Goal: Task Accomplishment & Management: Complete application form

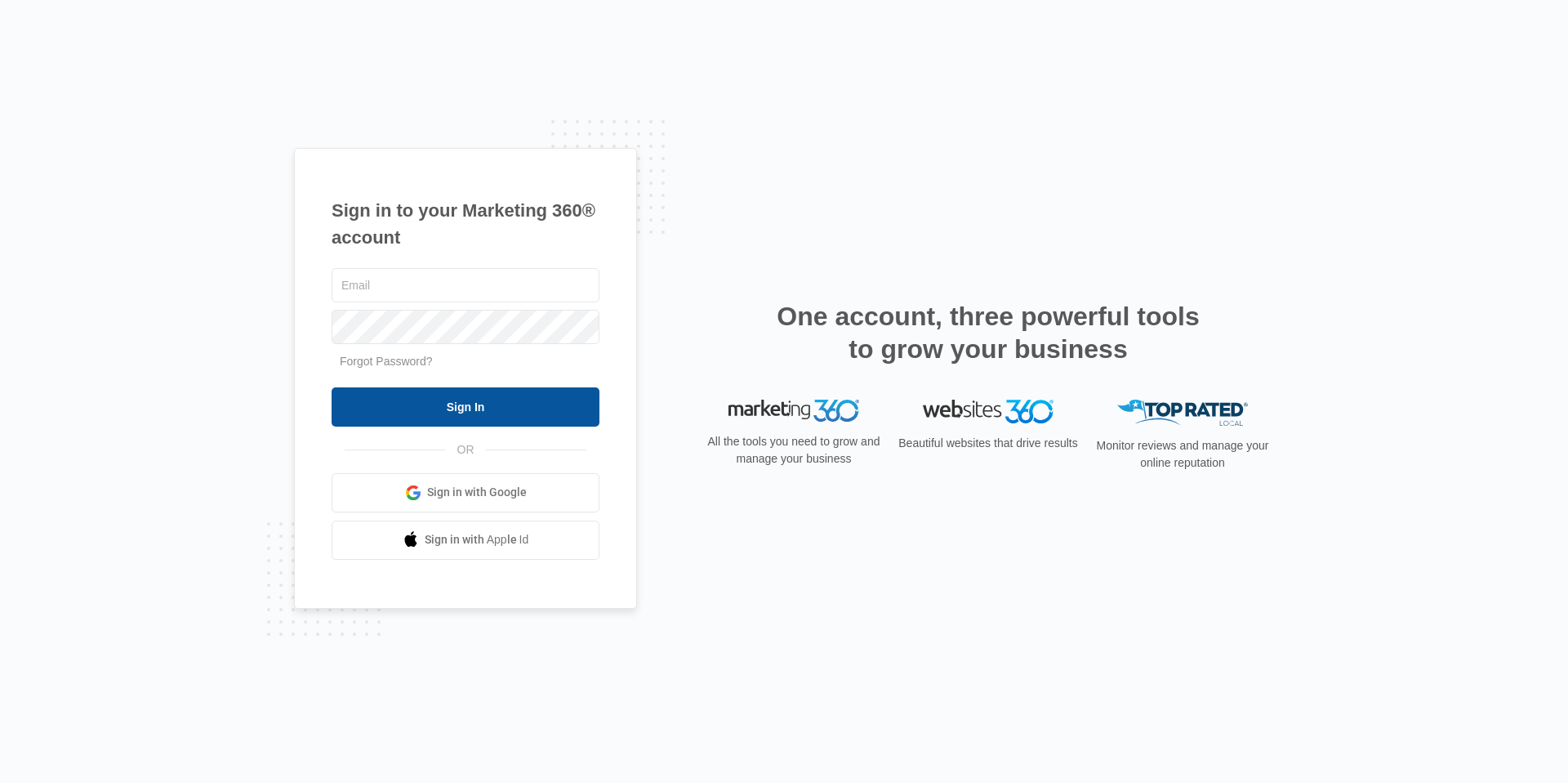
type input "[EMAIL_ADDRESS][DOMAIN_NAME]"
click at [539, 392] on input "Sign In" at bounding box center [465, 407] width 267 height 39
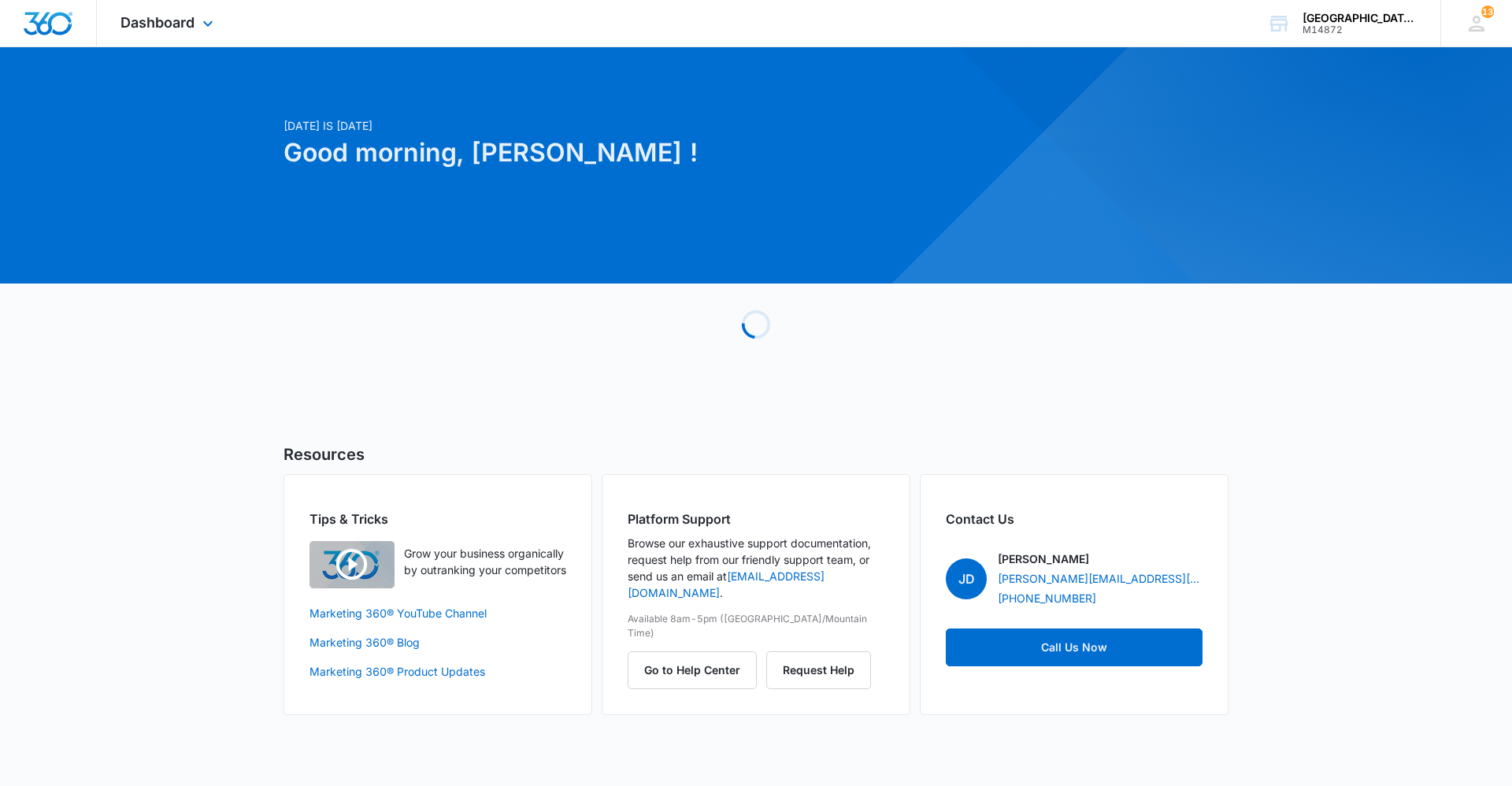
click at [197, 8] on div "Dashboard Apps Reputation Websites Forms CRM Email Social Content Ads Intellige…" at bounding box center [169, 23] width 144 height 46
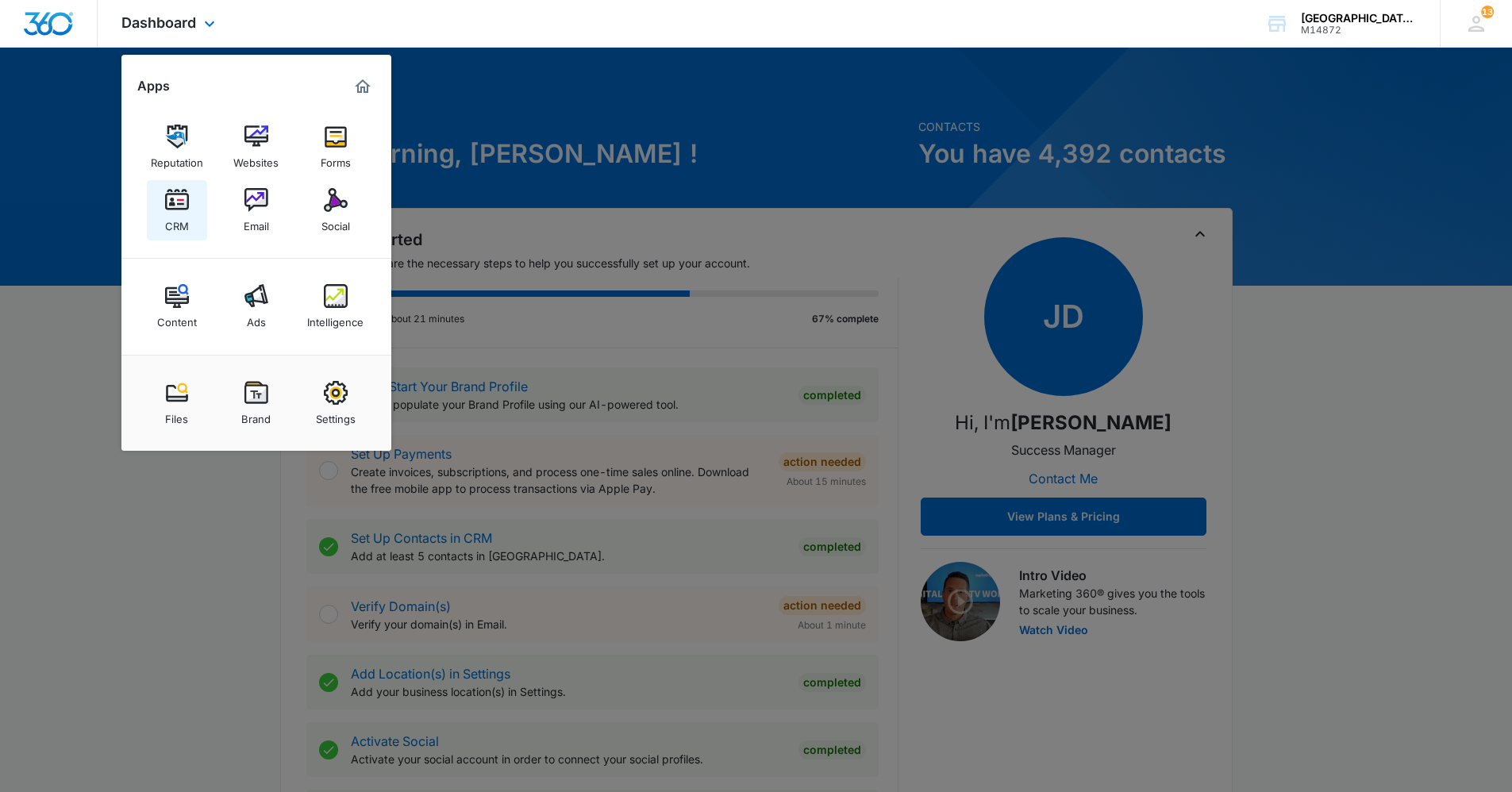
click at [176, 202] on img at bounding box center [177, 200] width 24 height 24
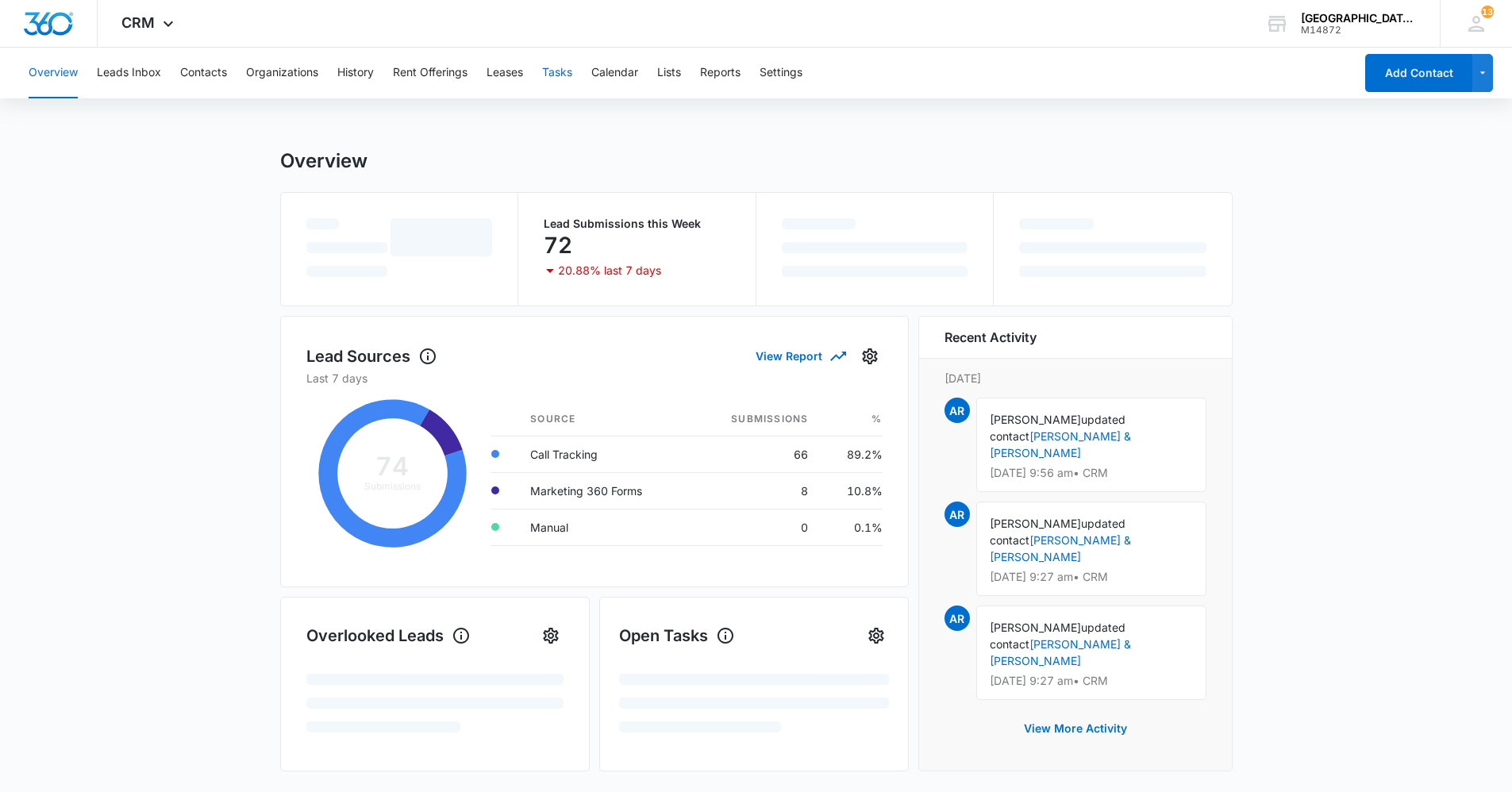
click at [546, 72] on button "Tasks" at bounding box center [557, 73] width 31 height 51
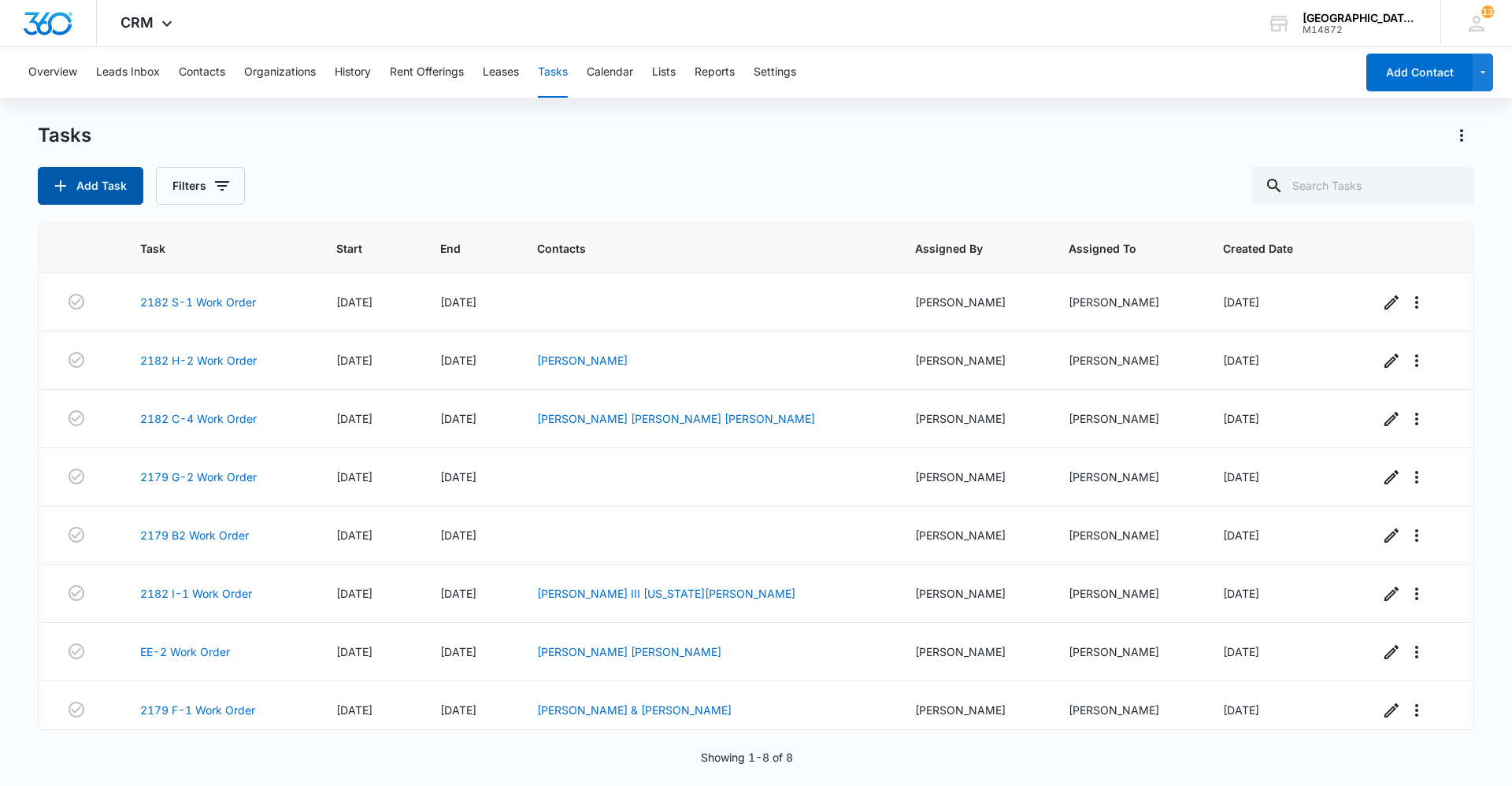
click at [118, 189] on button "Add Task" at bounding box center [90, 186] width 105 height 38
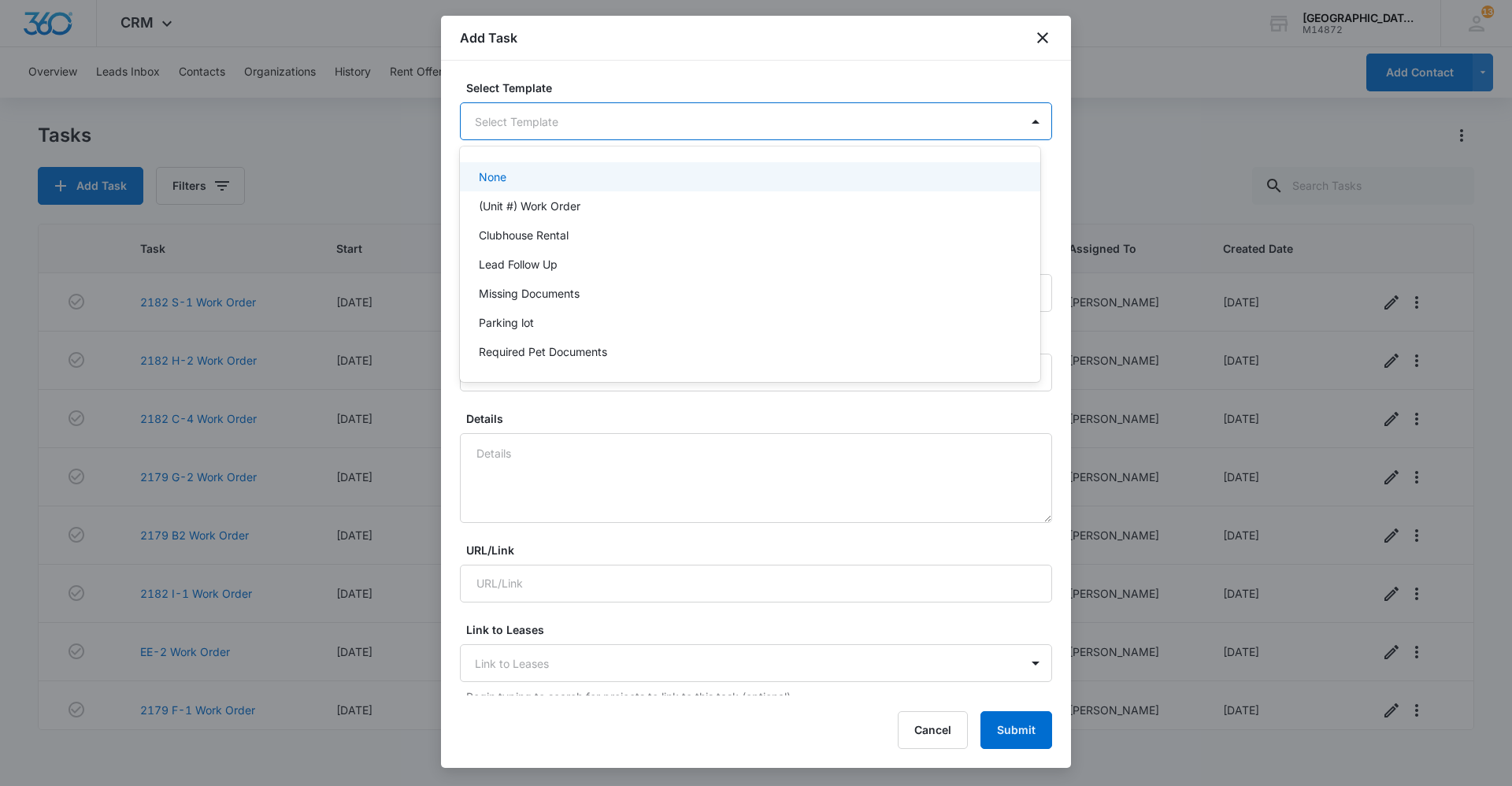
click at [562, 119] on body "CRM Apps Reputation Websites Forms CRM Email Social Content Ads Intelligence Fi…" at bounding box center [756, 393] width 1512 height 786
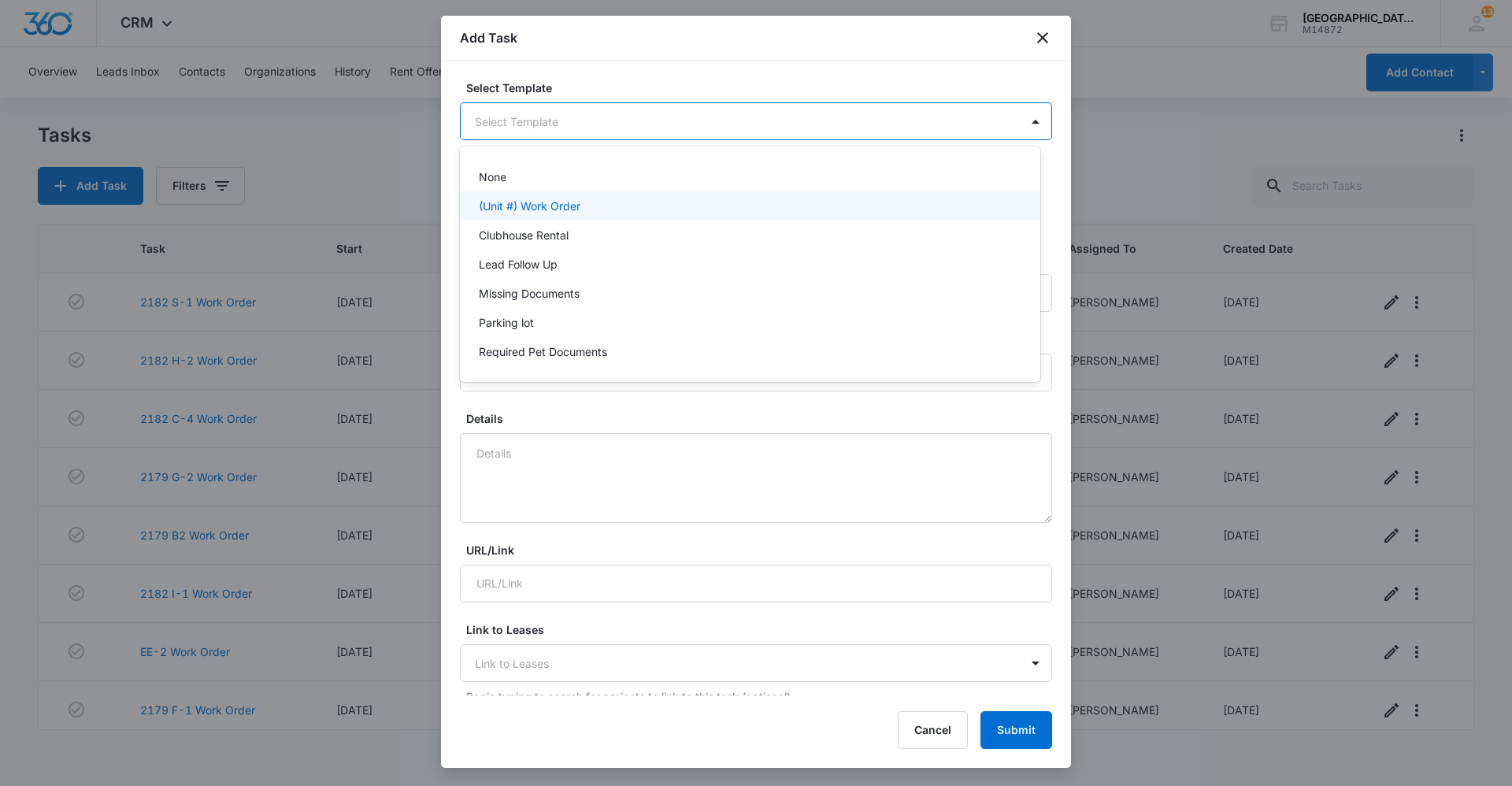
click at [544, 202] on p "(Unit #) Work Order" at bounding box center [529, 206] width 101 height 16
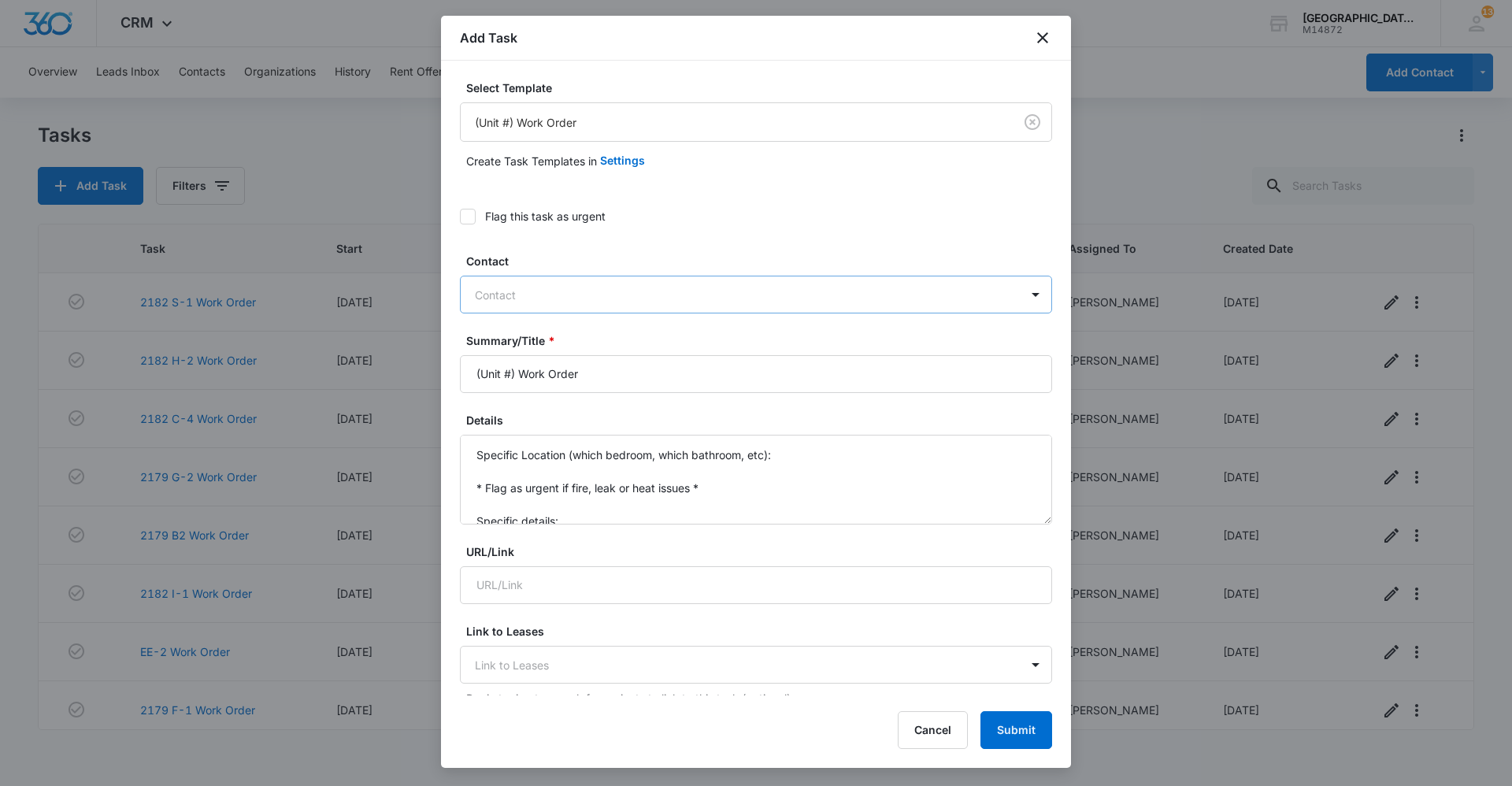
click at [505, 291] on div at bounding box center [746, 295] width 543 height 20
click at [613, 238] on form "Select Template (Unit #) Work Order Create Task Templates in Settings Flag this…" at bounding box center [756, 797] width 592 height 1435
click at [506, 366] on input "(Unit #) Work Order" at bounding box center [756, 375] width 592 height 38
drag, startPoint x: 514, startPoint y: 374, endPoint x: 384, endPoint y: 376, distance: 130.0
click at [384, 376] on body "CRM Apps Reputation Websites Forms CRM Email Social Content Ads Intelligence Fi…" at bounding box center [756, 393] width 1512 height 786
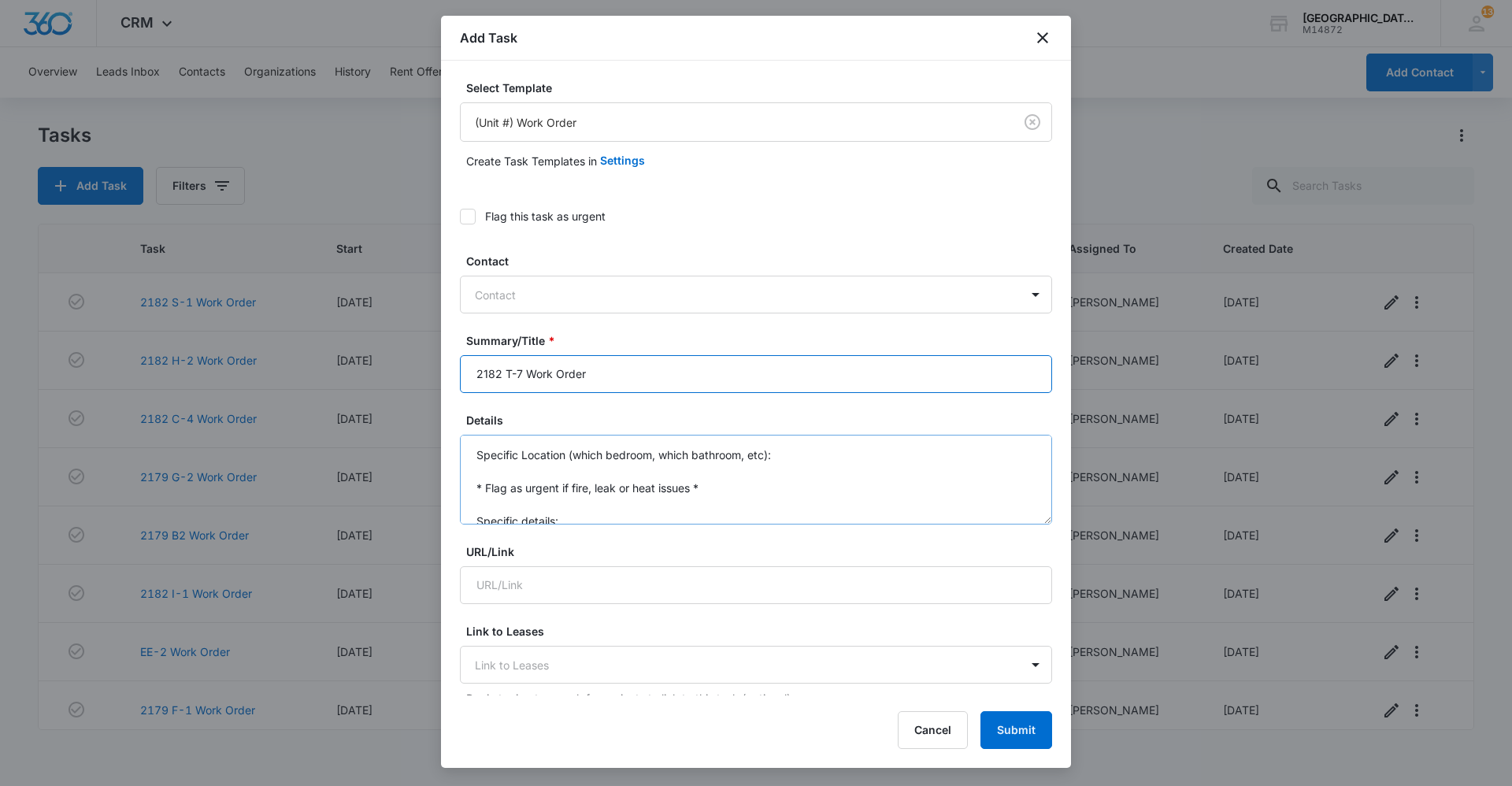
type input "2182 T-7 Work Order"
drag, startPoint x: 476, startPoint y: 449, endPoint x: 629, endPoint y: 557, distance: 187.3
click at [629, 557] on form "Select Template (Unit #) Work Order Create Task Templates in Settings Flag this…" at bounding box center [756, 797] width 592 height 1435
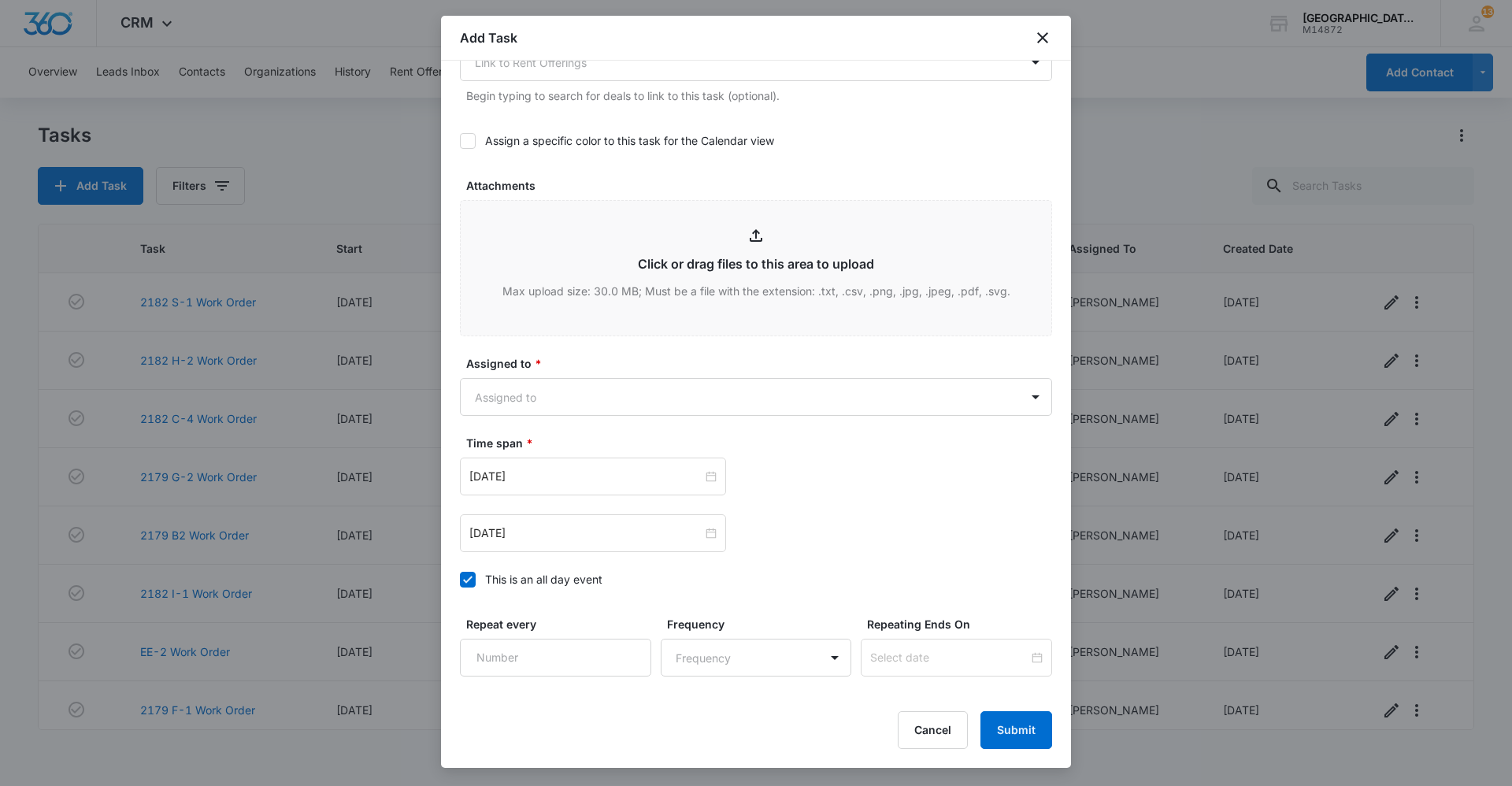
scroll to position [820, 0]
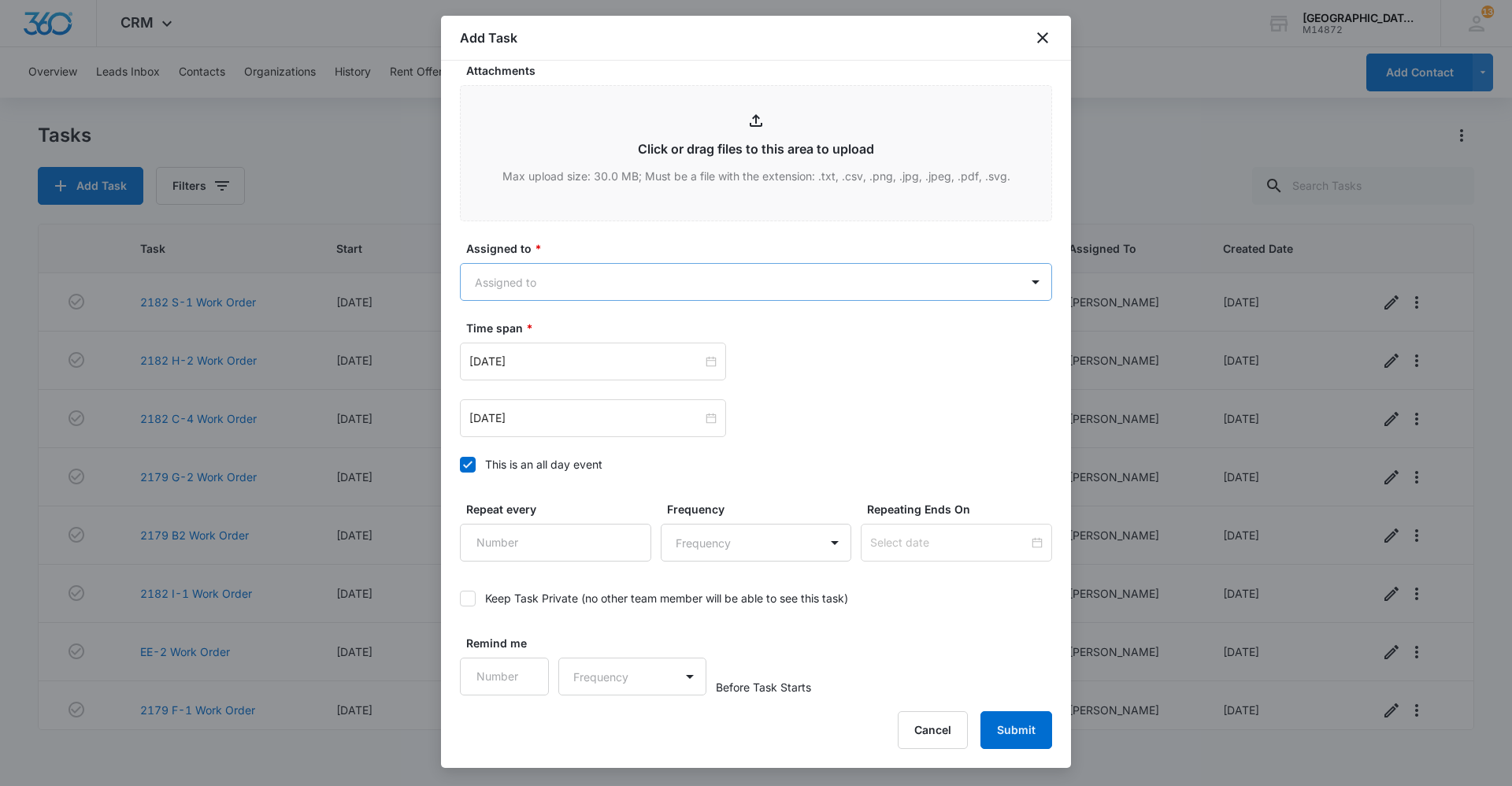
type textarea "Please put in a washer and dryer. Tenants move-in 11/1."
click at [603, 296] on body "CRM Apps Reputation Websites Forms CRM Email Social Content Ads Intelligence Fi…" at bounding box center [756, 393] width 1512 height 786
type input "jo"
click at [501, 338] on p "Jonathan Guptill" at bounding box center [524, 337] width 91 height 16
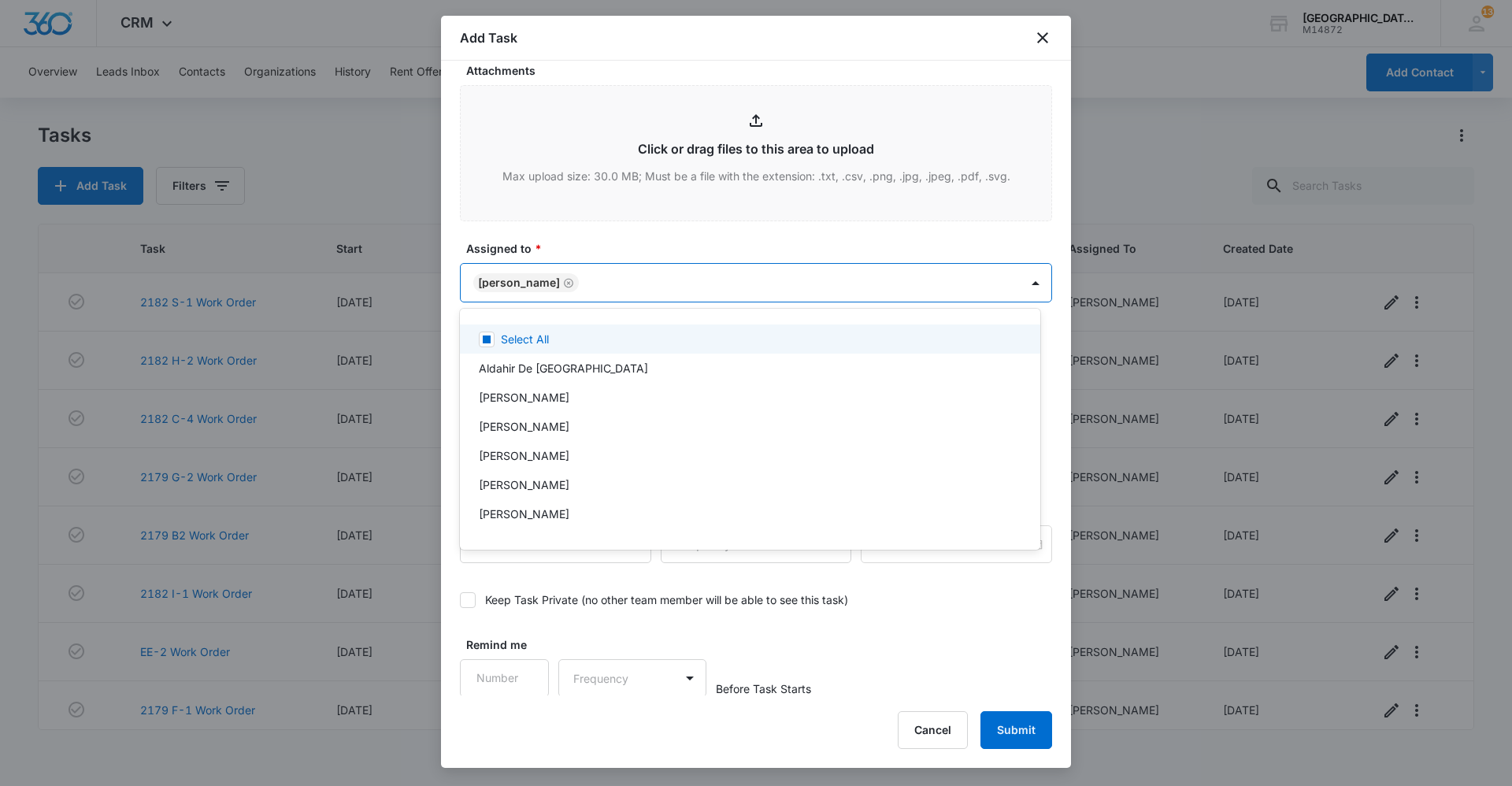
click at [619, 245] on div at bounding box center [756, 393] width 1512 height 786
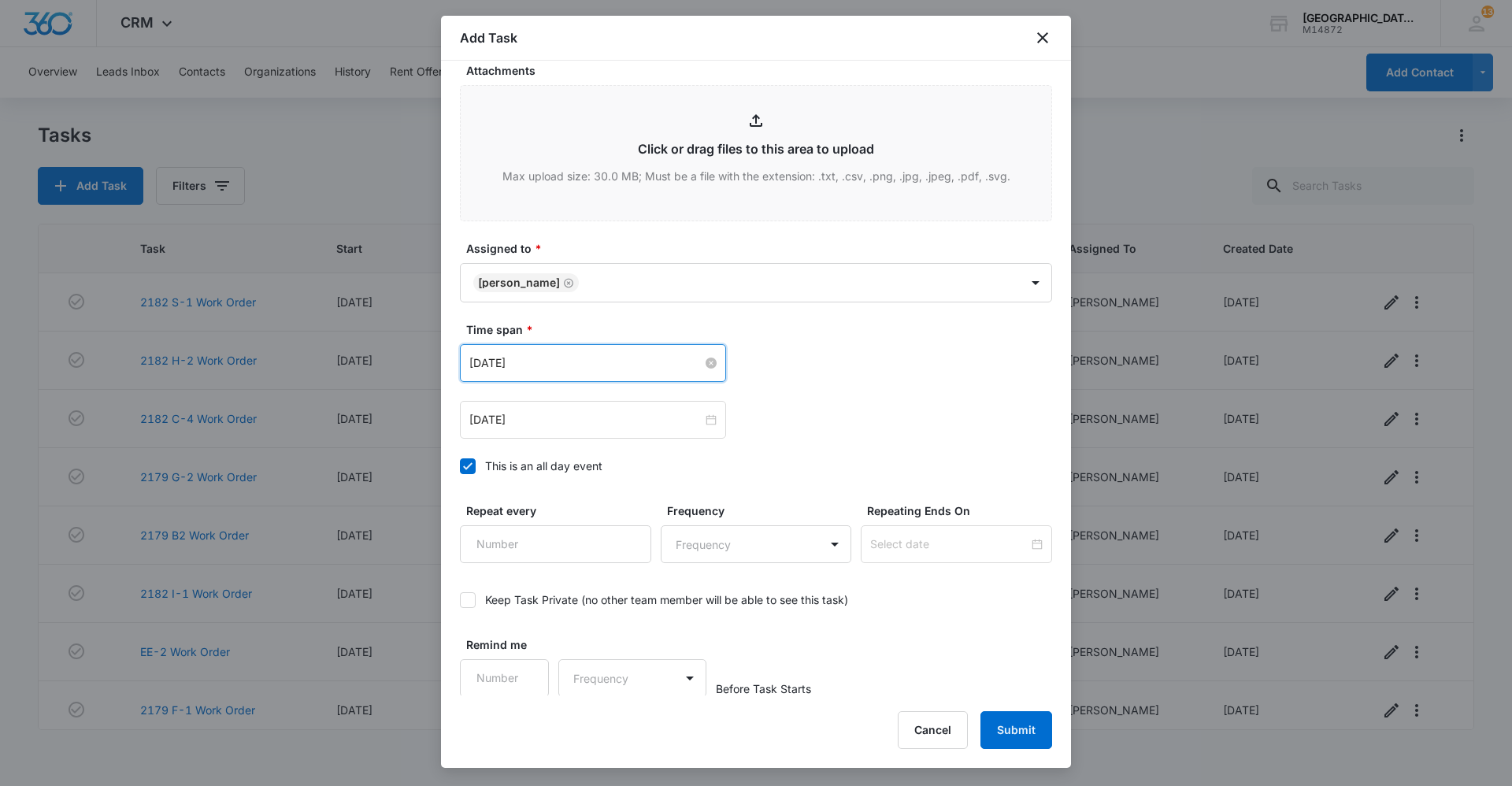
click at [593, 360] on input "Feb 16, 2023" at bounding box center [586, 363] width 233 height 17
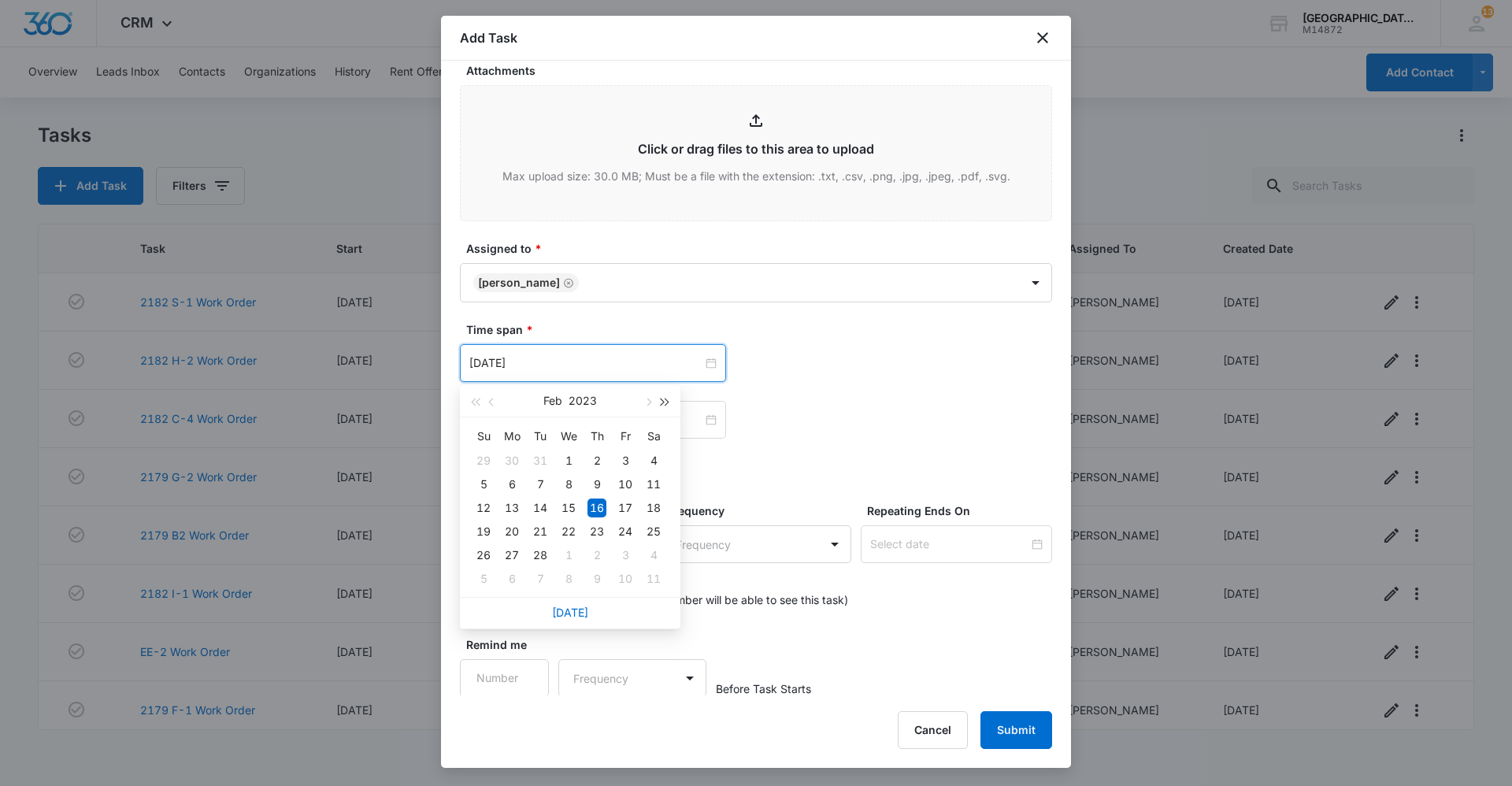
click at [662, 401] on span "button" at bounding box center [665, 402] width 8 height 8
click at [659, 397] on button "button" at bounding box center [665, 400] width 17 height 31
click at [646, 398] on button "button" at bounding box center [647, 400] width 17 height 31
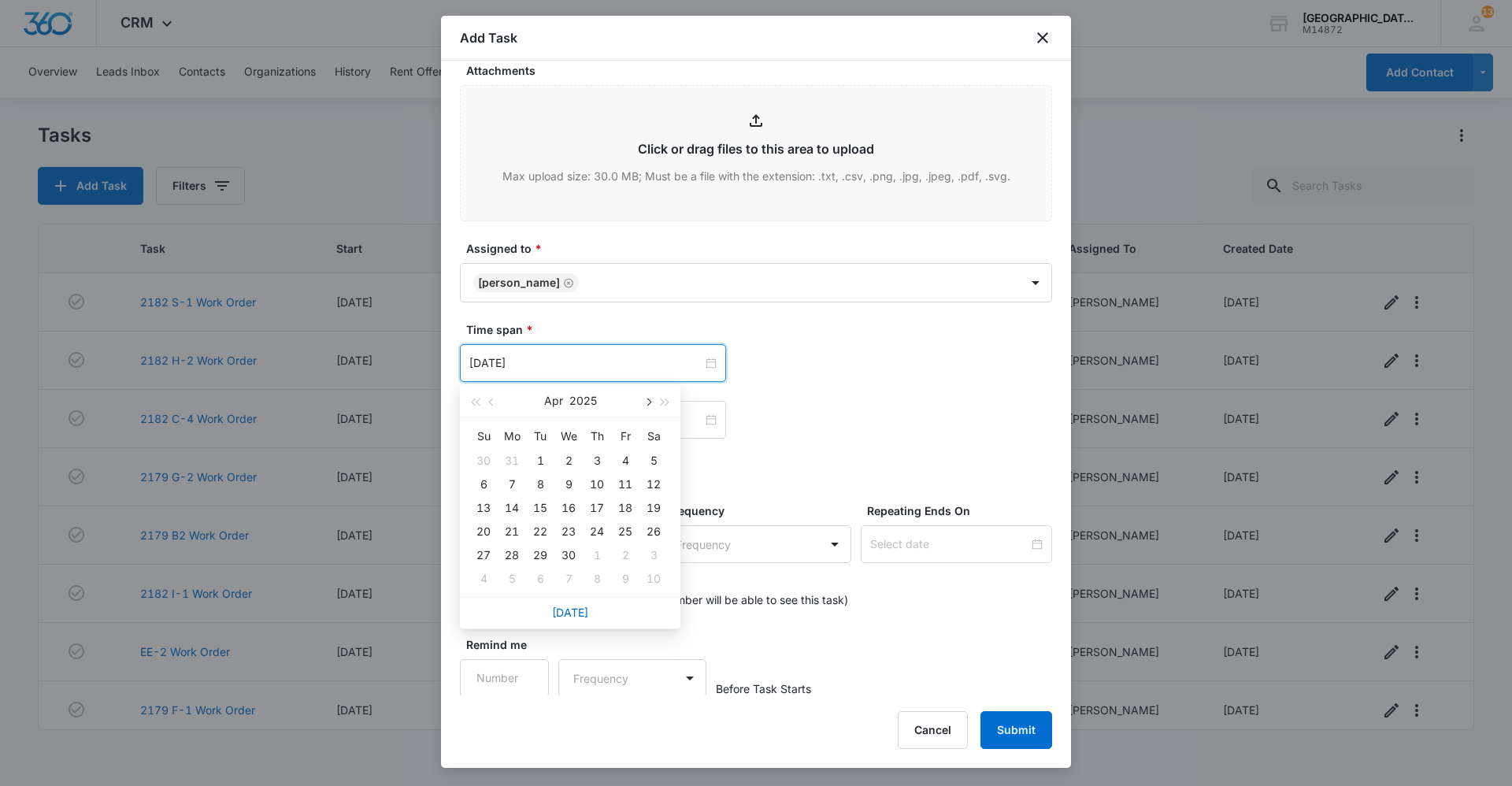
click at [645, 398] on button "button" at bounding box center [647, 400] width 17 height 31
click at [648, 404] on span "button" at bounding box center [647, 402] width 8 height 8
click at [654, 398] on button "button" at bounding box center [647, 400] width 17 height 31
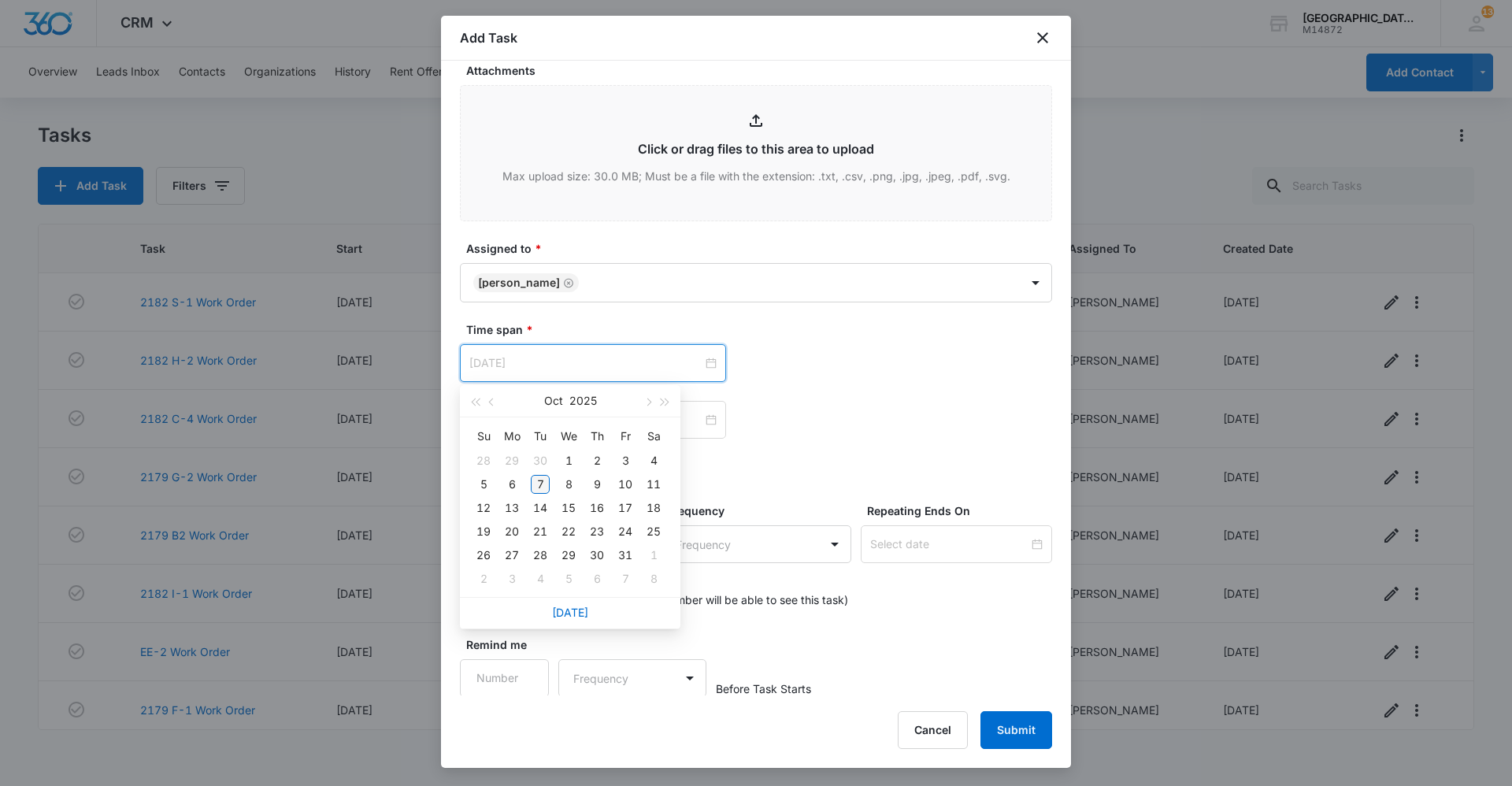
type input "Oct 7, 2025"
click at [536, 484] on div "7" at bounding box center [540, 484] width 19 height 19
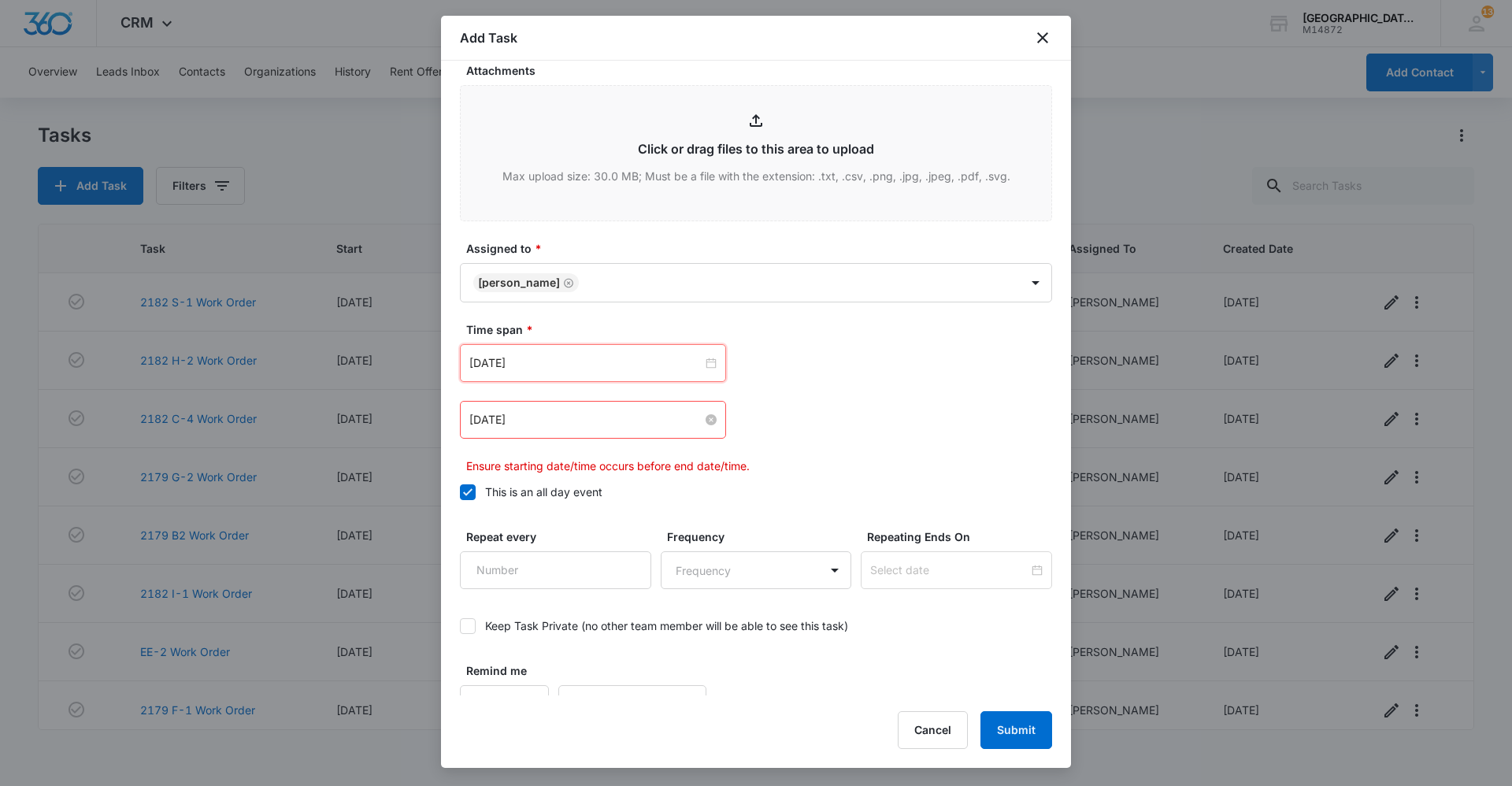
click at [547, 426] on input "Feb 16, 2023" at bounding box center [586, 420] width 233 height 17
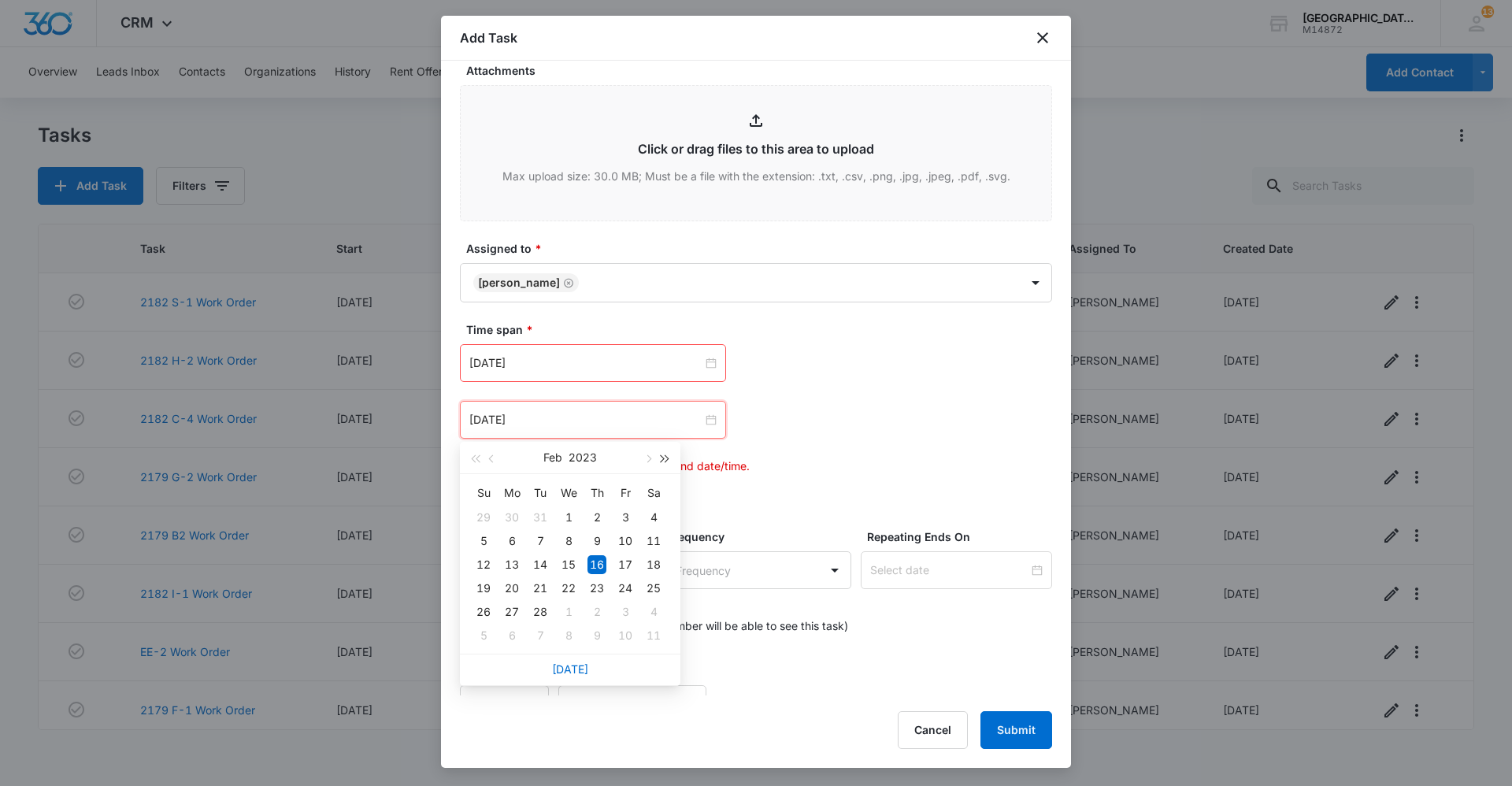
click at [662, 459] on span "button" at bounding box center [665, 459] width 8 height 8
click at [652, 459] on button "button" at bounding box center [647, 457] width 17 height 31
click at [649, 458] on span "button" at bounding box center [647, 459] width 8 height 8
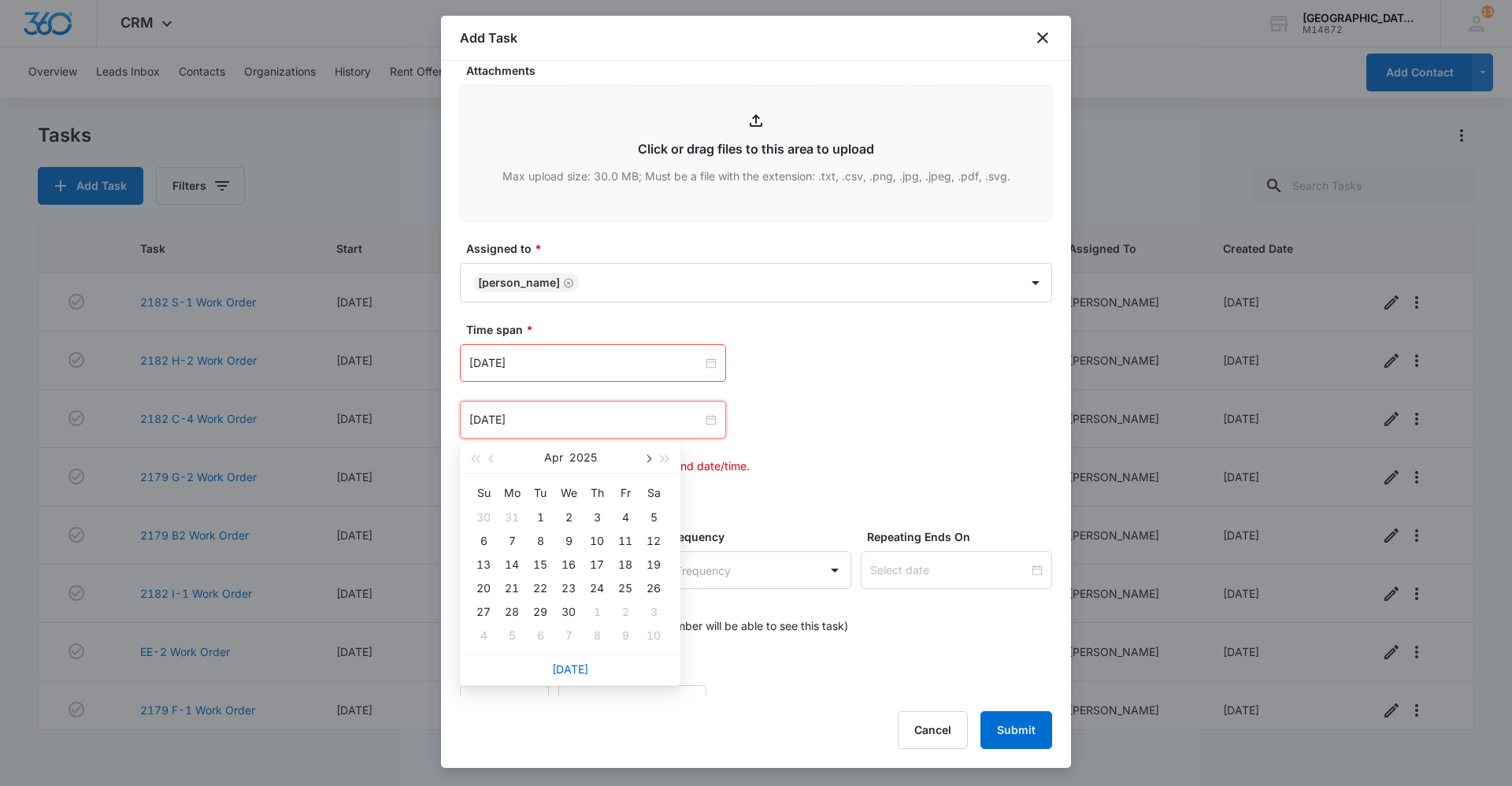
click at [649, 458] on span "button" at bounding box center [647, 459] width 8 height 8
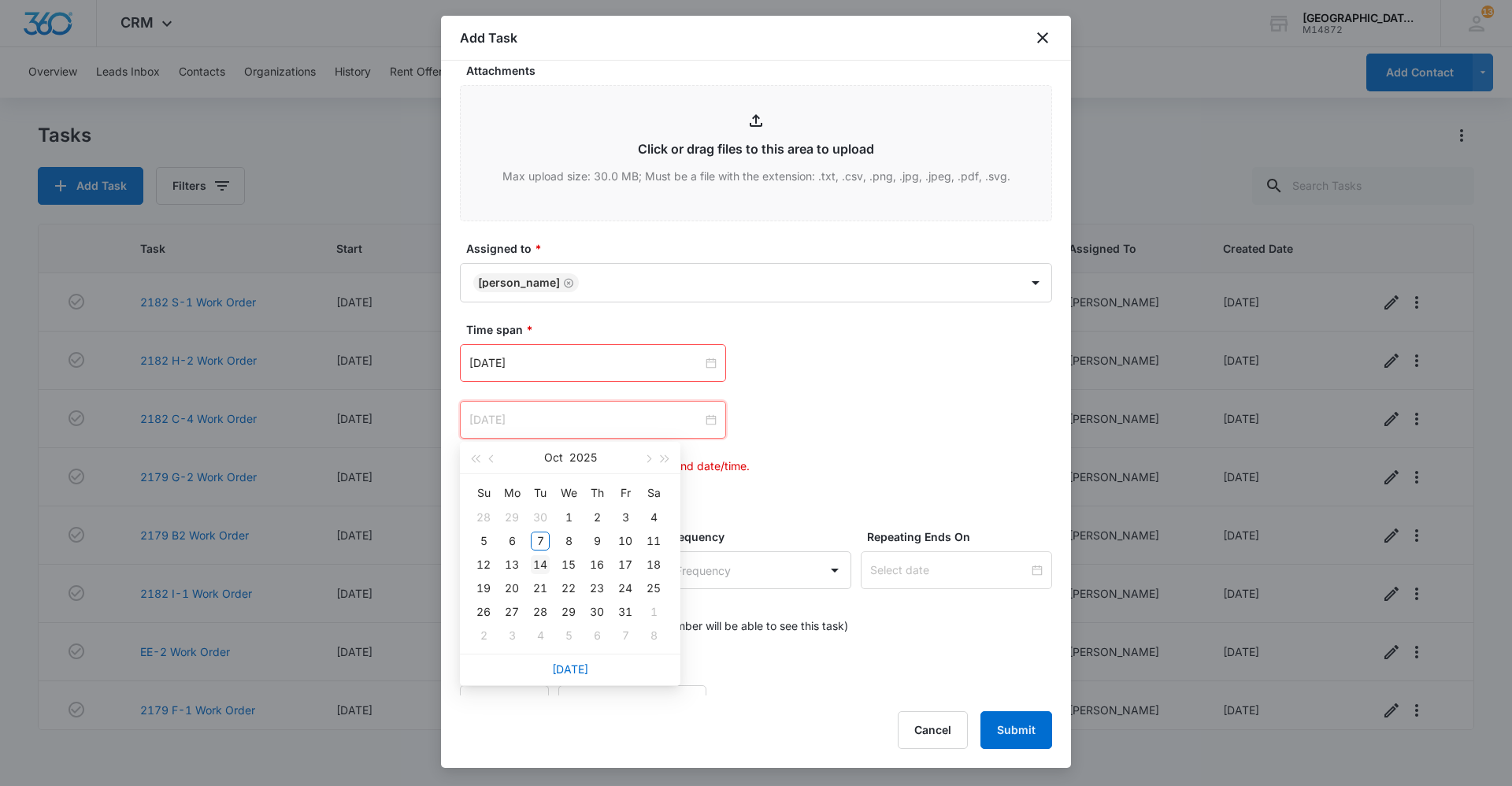
type input "Oct 14, 2025"
click at [550, 565] on td "14" at bounding box center [540, 564] width 28 height 24
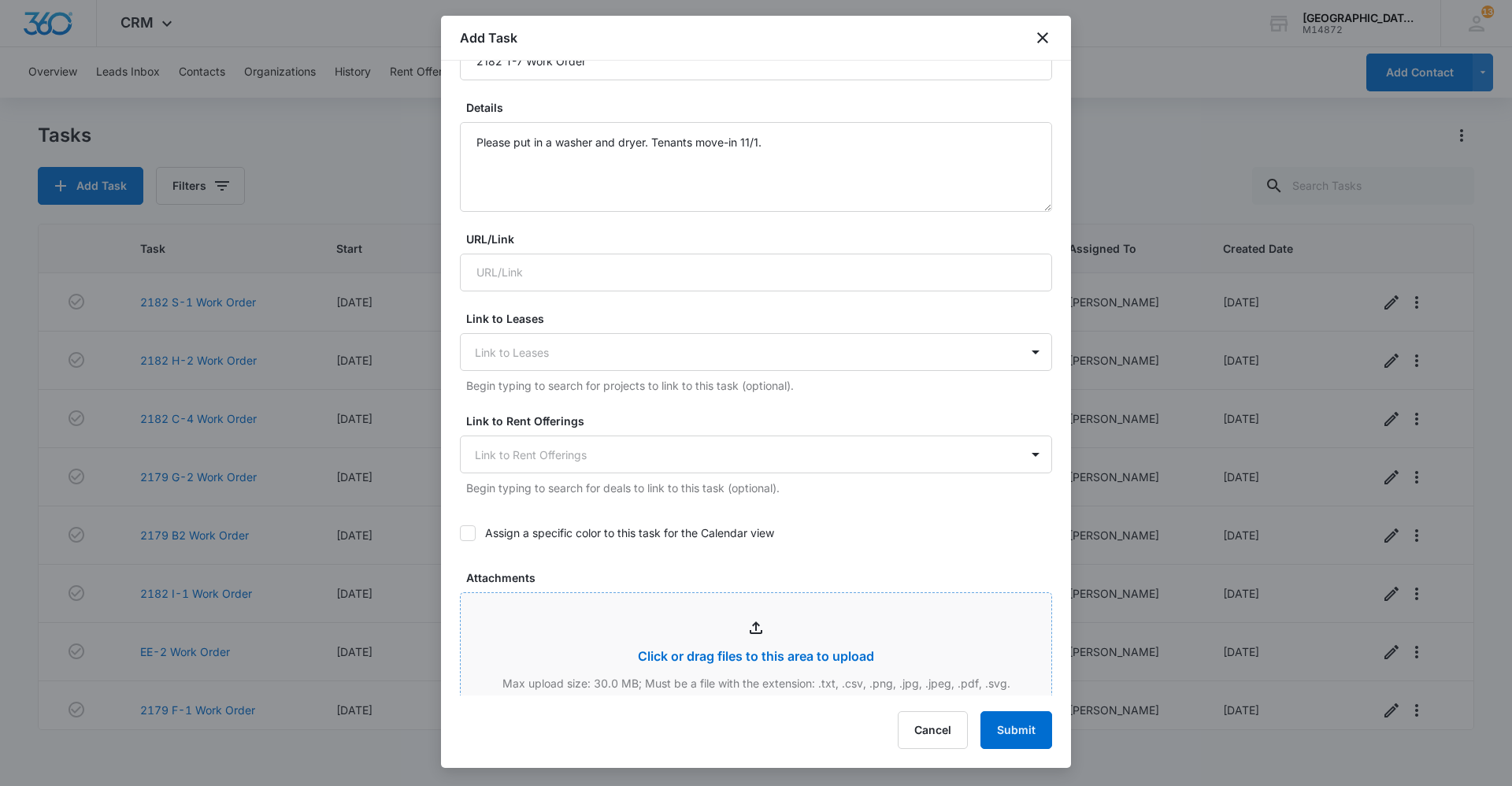
scroll to position [393, 0]
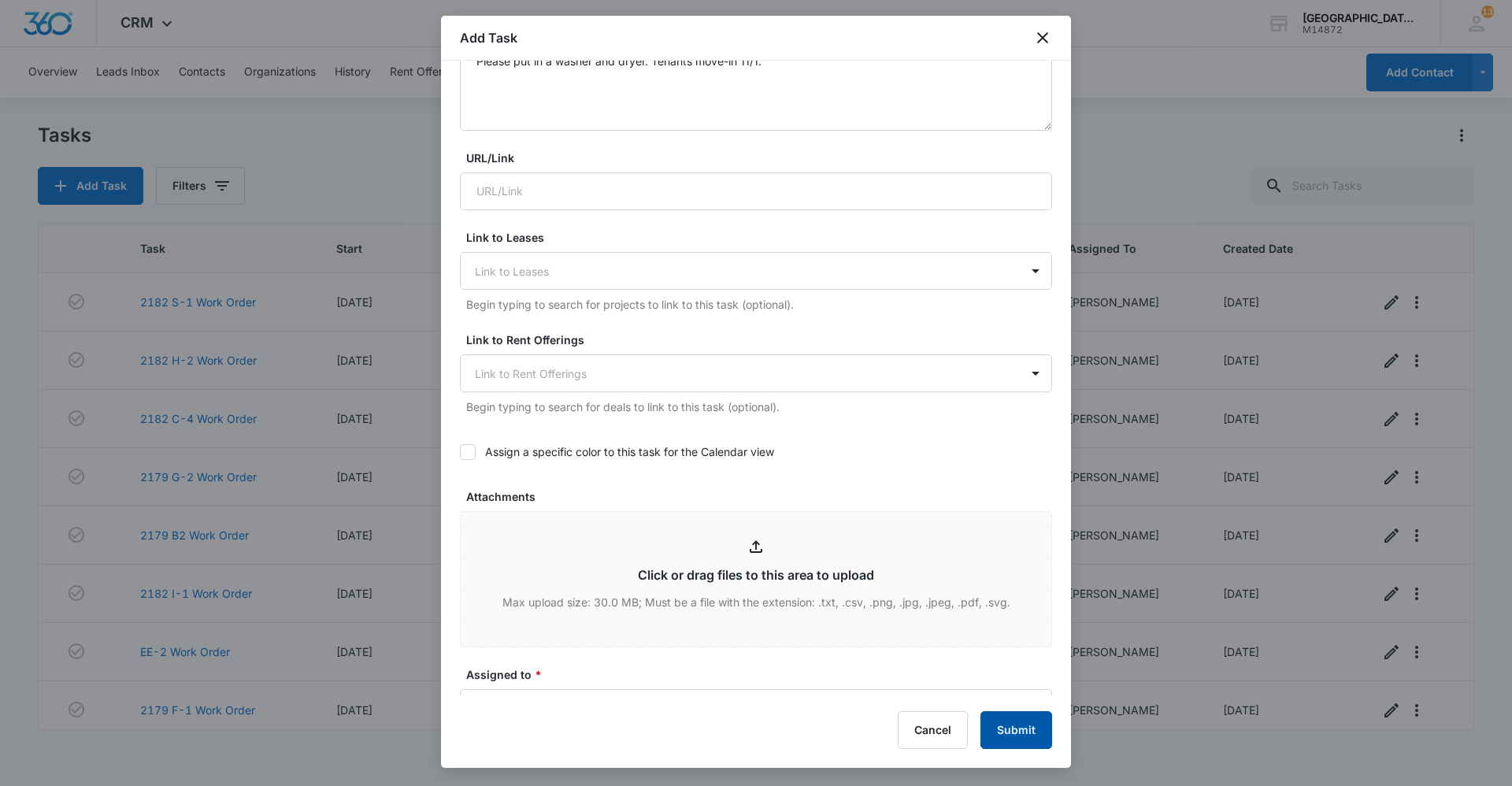
click at [1040, 733] on button "Submit" at bounding box center [1016, 730] width 72 height 38
